Goal: Transaction & Acquisition: Book appointment/travel/reservation

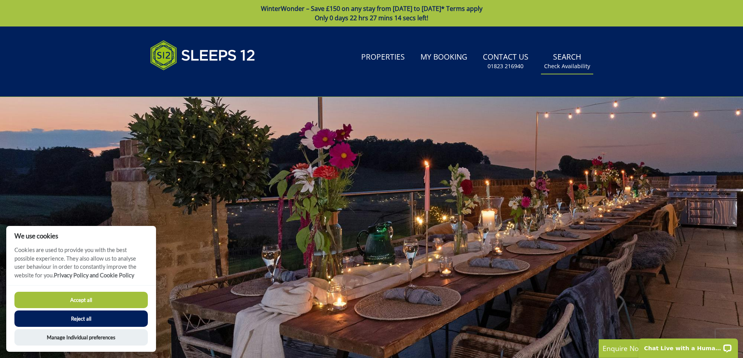
click at [569, 56] on link "Search Check Availability" at bounding box center [567, 61] width 52 height 25
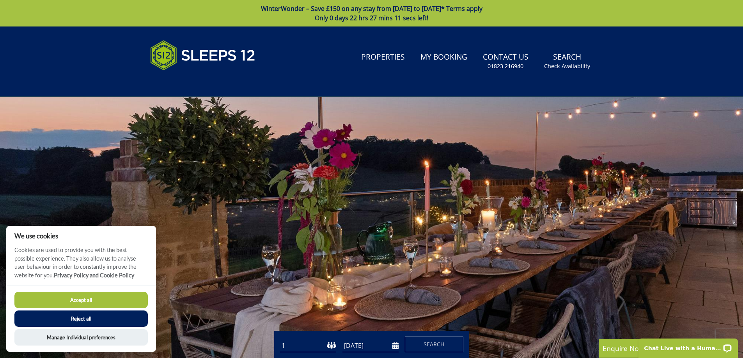
click at [82, 304] on button "Accept all" at bounding box center [80, 300] width 133 height 16
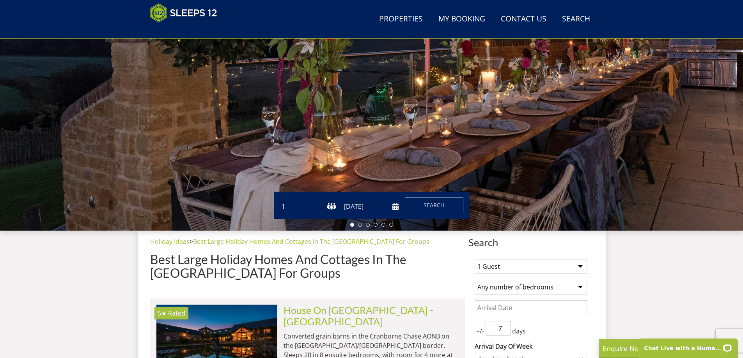
scroll to position [125, 0]
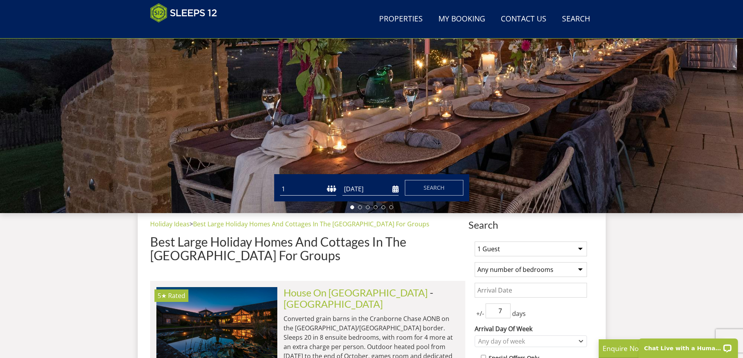
click at [297, 189] on select "1 2 3 4 5 6 7 8 9 10 11 12 13 14 15 16 17 18 19 20 21 22 23 24 25 26 27 28 29 3…" at bounding box center [308, 189] width 56 height 13
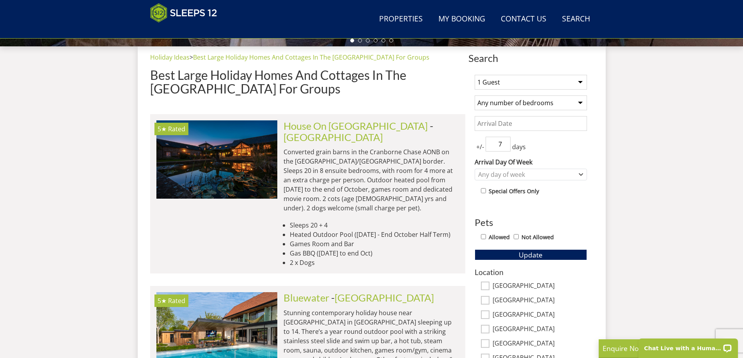
click at [535, 83] on select "1 Guest 2 Guests 3 Guests 4 Guests 5 Guests 6 Guests 7 Guests 8 Guests 9 Guests…" at bounding box center [530, 82] width 112 height 15
select select "9"
click at [474, 75] on select "1 Guest 2 Guests 3 Guests 4 Guests 5 Guests 6 Guests 7 Guests 8 Guests 9 Guests…" at bounding box center [530, 82] width 112 height 15
click at [516, 101] on select "Any number of bedrooms 4 Bedrooms 5 Bedrooms 6 Bedrooms 7 Bedrooms 8 Bedrooms 9…" at bounding box center [530, 102] width 112 height 15
select select "5"
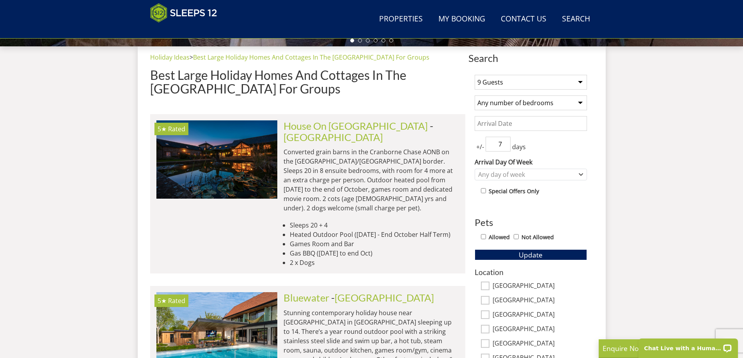
click at [474, 95] on select "Any number of bedrooms 4 Bedrooms 5 Bedrooms 6 Bedrooms 7 Bedrooms 8 Bedrooms 9…" at bounding box center [530, 102] width 112 height 15
click at [503, 122] on input "Date" at bounding box center [530, 123] width 112 height 15
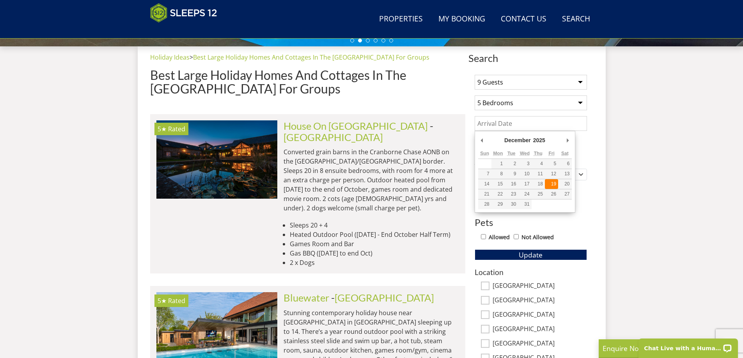
type input "19/12/2025"
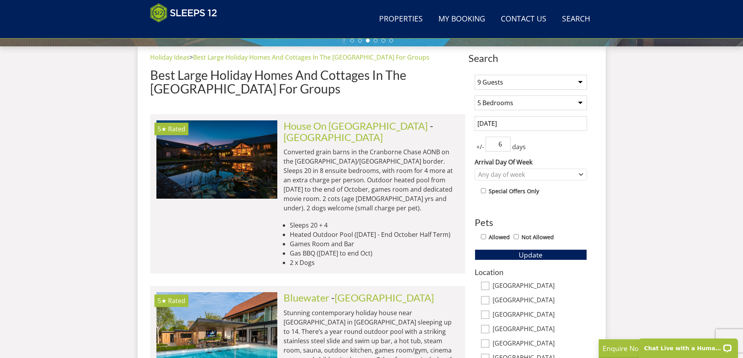
click at [504, 146] on input "6" at bounding box center [497, 144] width 25 height 15
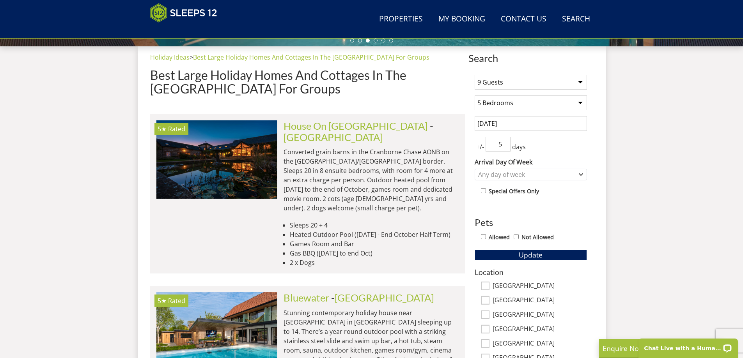
click at [504, 146] on input "5" at bounding box center [497, 144] width 25 height 15
click at [504, 146] on input "4" at bounding box center [497, 144] width 25 height 15
click at [504, 146] on input "3" at bounding box center [497, 144] width 25 height 15
click at [504, 146] on input "2" at bounding box center [497, 144] width 25 height 15
click at [504, 146] on input "1" at bounding box center [497, 144] width 25 height 15
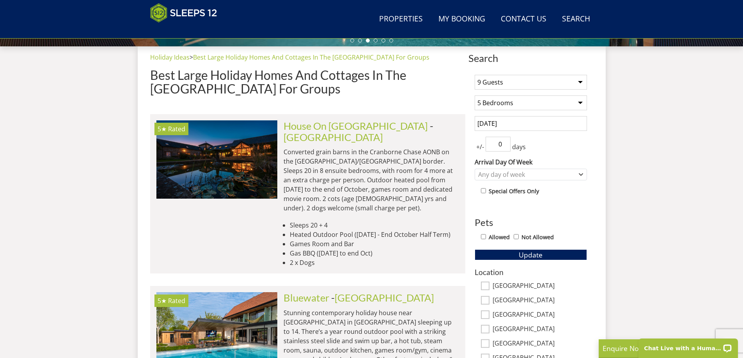
type input "0"
click at [504, 146] on input "0" at bounding box center [497, 144] width 25 height 15
click at [580, 175] on icon "Combobox" at bounding box center [581, 175] width 4 height 2
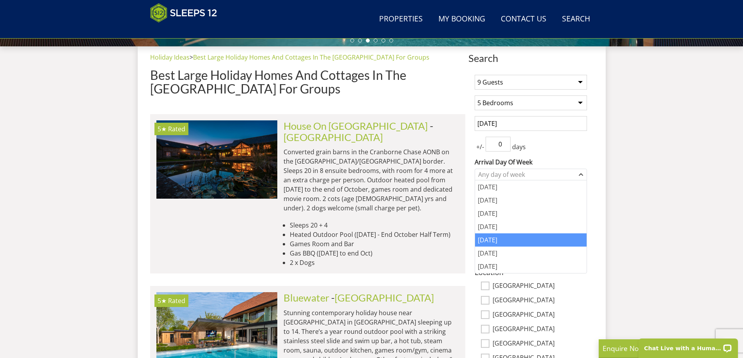
click at [498, 237] on div "[DATE]" at bounding box center [530, 239] width 111 height 13
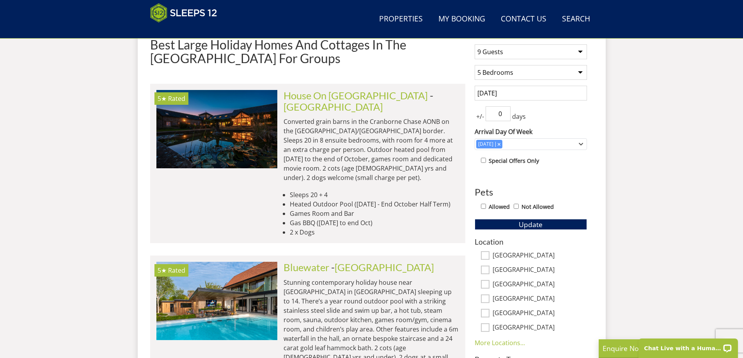
scroll to position [369, 0]
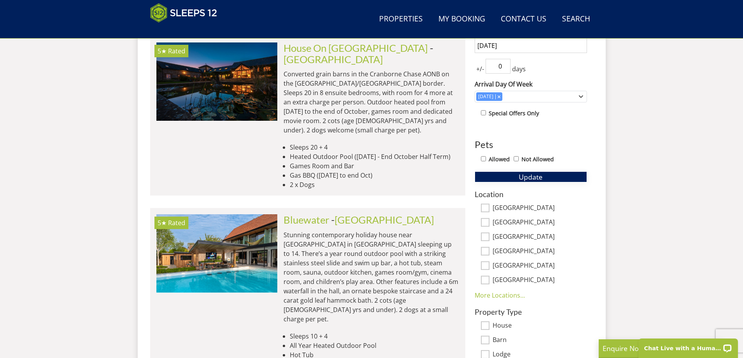
click at [522, 176] on span "Update" at bounding box center [530, 176] width 24 height 9
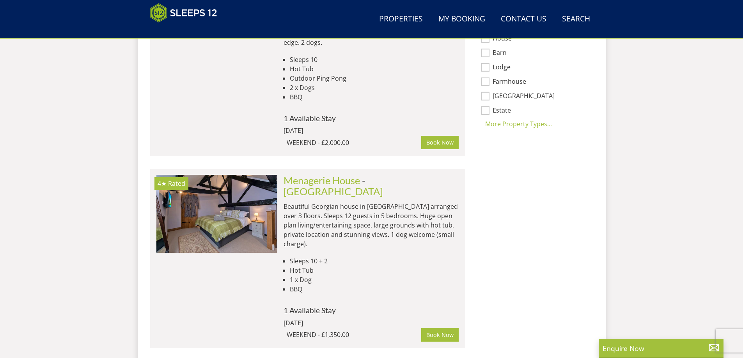
scroll to position [603, 0]
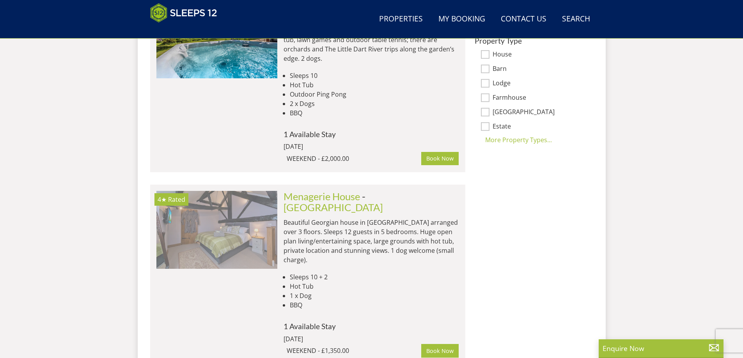
click at [224, 191] on img at bounding box center [216, 230] width 121 height 78
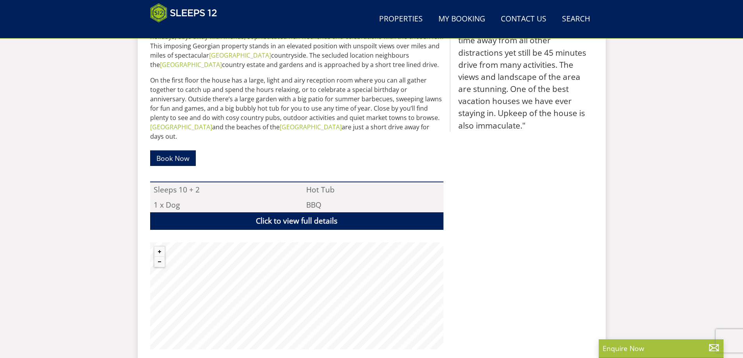
scroll to position [477, 0]
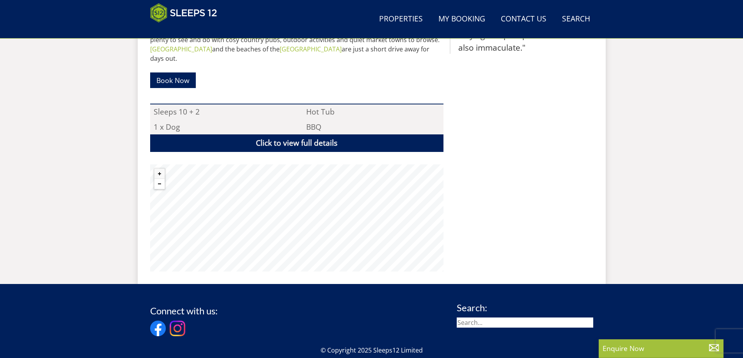
click at [161, 179] on button "Zoom out" at bounding box center [159, 184] width 10 height 10
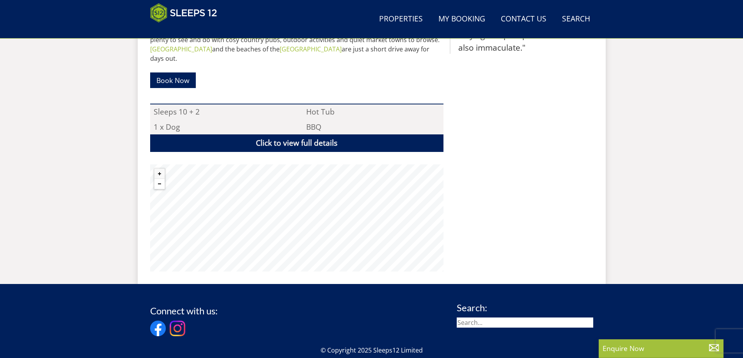
click at [161, 179] on button "Zoom out" at bounding box center [159, 184] width 10 height 10
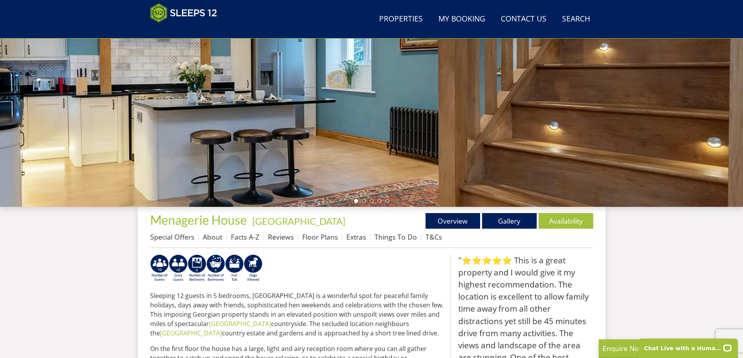
scroll to position [93, 0]
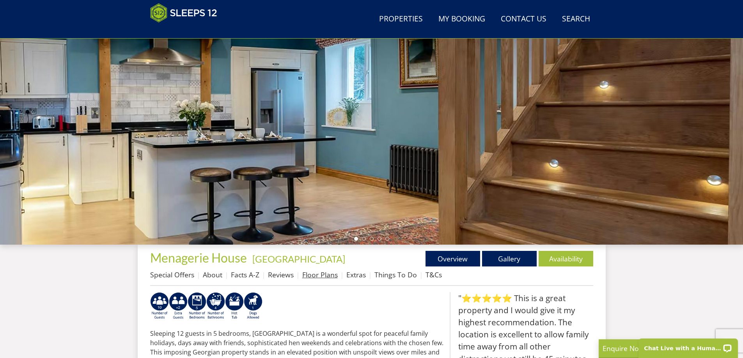
click at [325, 276] on link "Floor Plans" at bounding box center [319, 274] width 35 height 9
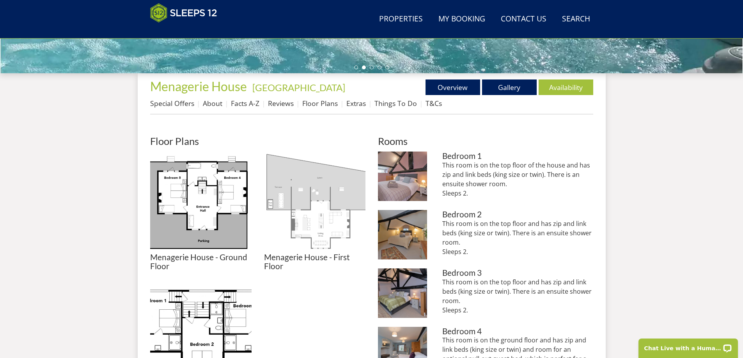
scroll to position [209, 0]
